Goal: Task Accomplishment & Management: Use online tool/utility

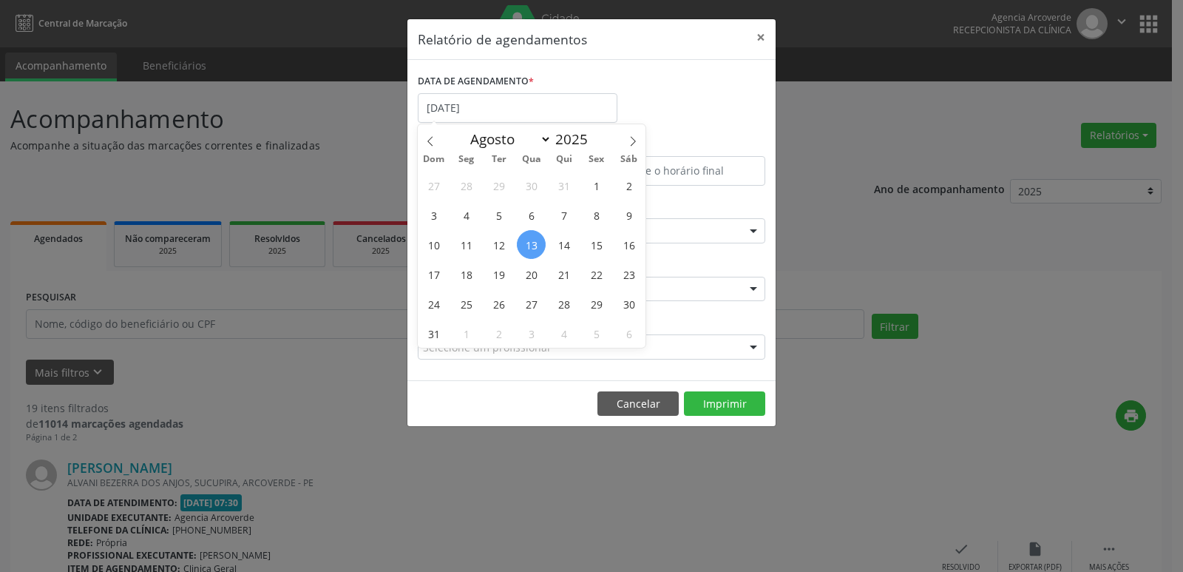
select select "7"
click at [566, 248] on span "14" at bounding box center [563, 244] width 29 height 29
type input "[DATE]"
click at [566, 248] on span "14" at bounding box center [563, 244] width 29 height 29
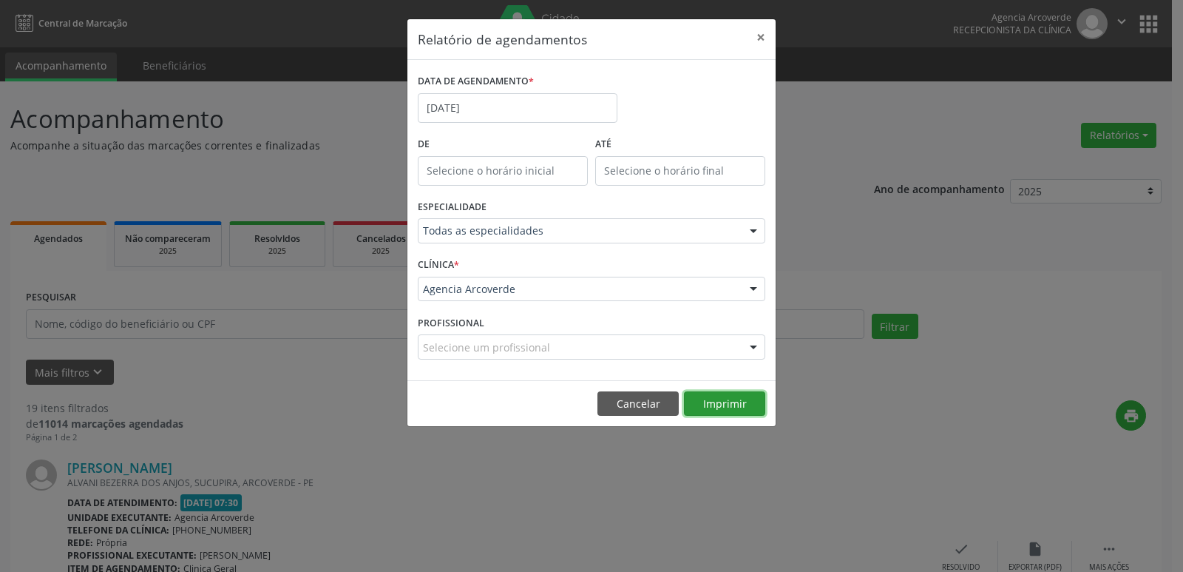
click at [734, 399] on button "Imprimir" at bounding box center [724, 403] width 81 height 25
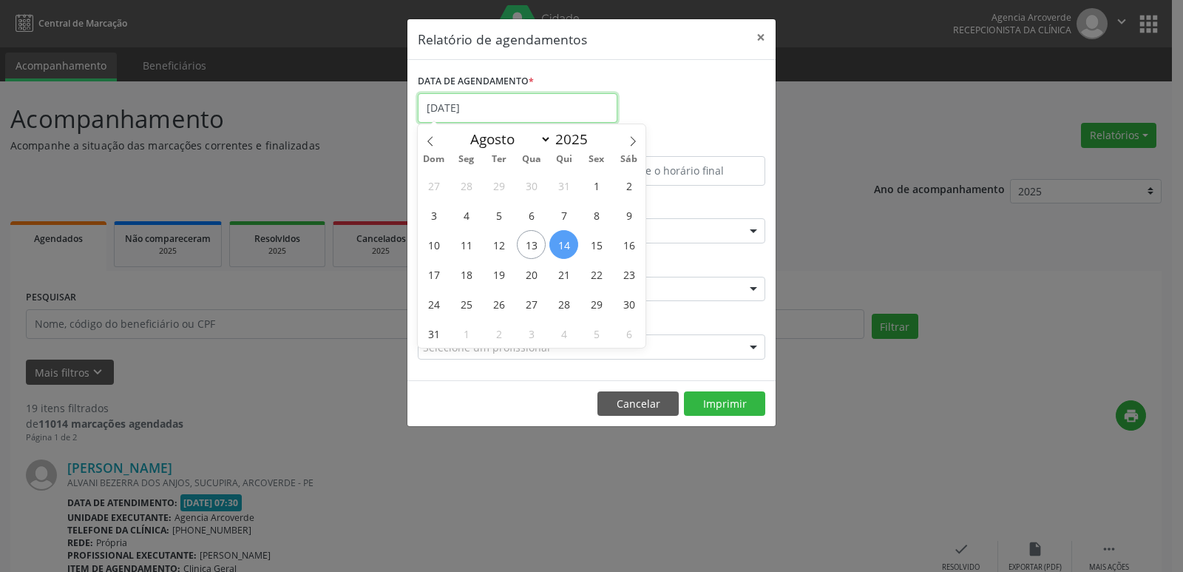
click at [516, 102] on input "[DATE]" at bounding box center [518, 108] width 200 height 30
click at [600, 242] on span "15" at bounding box center [596, 244] width 29 height 29
type input "[DATE]"
click at [600, 242] on span "15" at bounding box center [596, 244] width 29 height 29
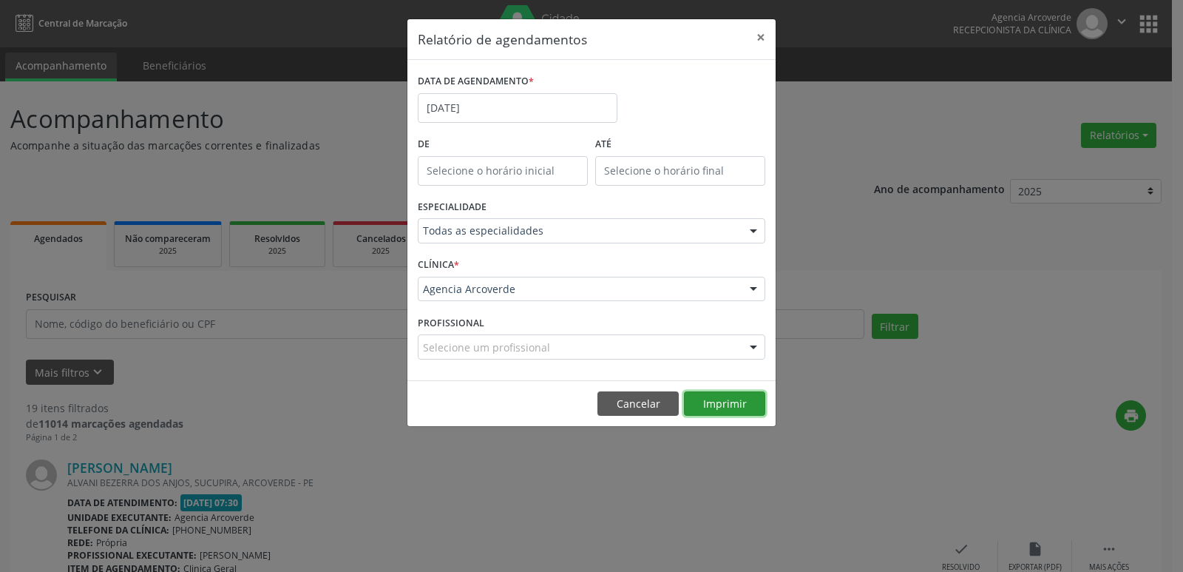
click at [737, 407] on button "Imprimir" at bounding box center [724, 403] width 81 height 25
